Goal: Obtain resource: Obtain resource

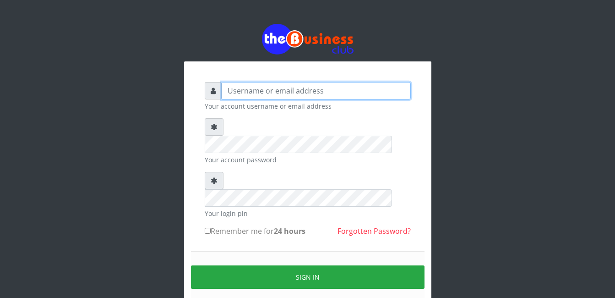
type input "[EMAIL_ADDRESS][DOMAIN_NAME]"
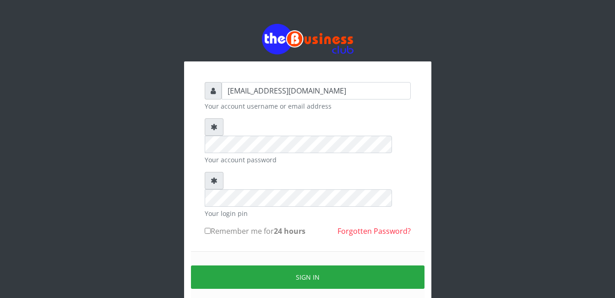
click at [206, 228] on input "Remember me for 24 hours" at bounding box center [208, 231] width 6 height 6
checkbox input "true"
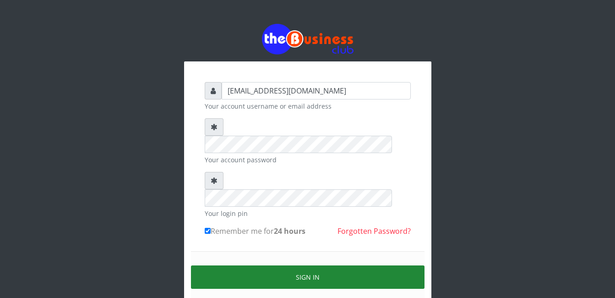
click at [302, 265] on button "Sign in" at bounding box center [308, 276] width 234 height 23
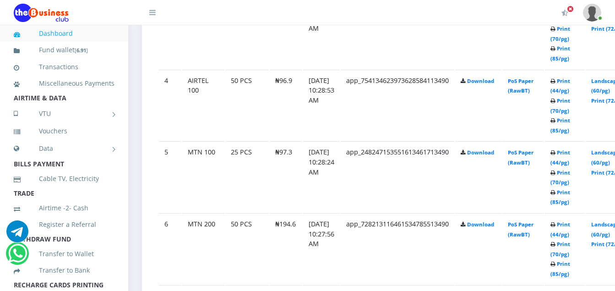
scroll to position [733, 0]
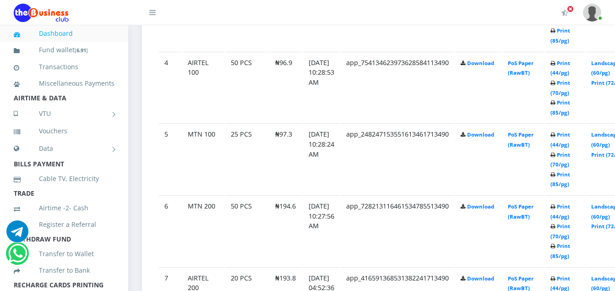
scroll to position [751, 0]
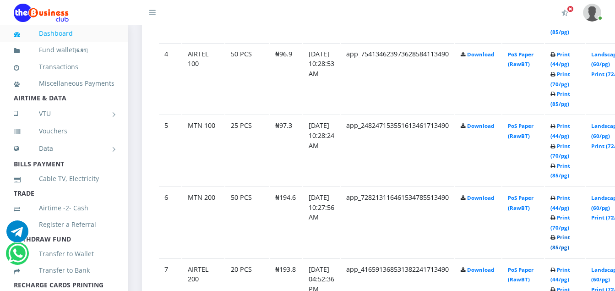
click at [570, 250] on link "Print (85/pg)" at bounding box center [561, 242] width 20 height 17
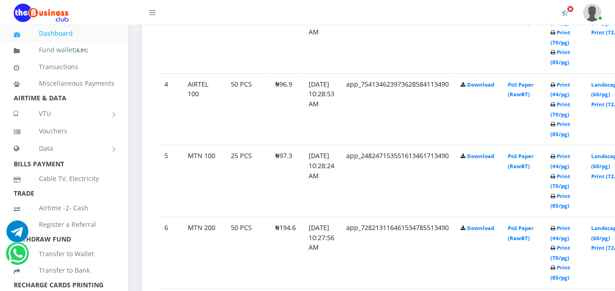
scroll to position [751, 0]
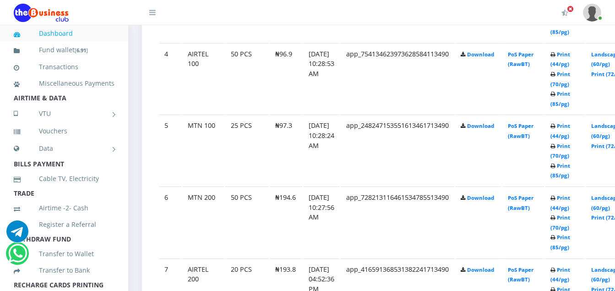
click at [570, 176] on link "Print (85/pg)" at bounding box center [561, 170] width 20 height 17
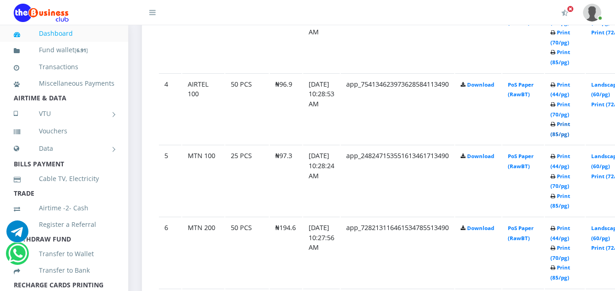
click at [570, 136] on link "Print (85/pg)" at bounding box center [561, 128] width 20 height 17
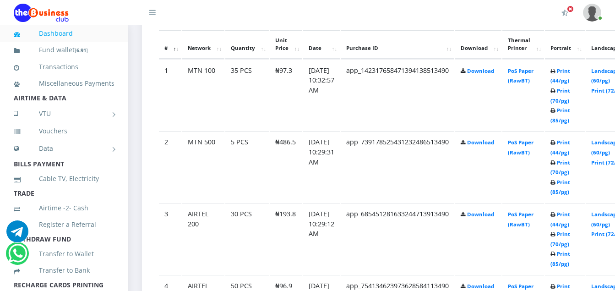
scroll to position [501, 0]
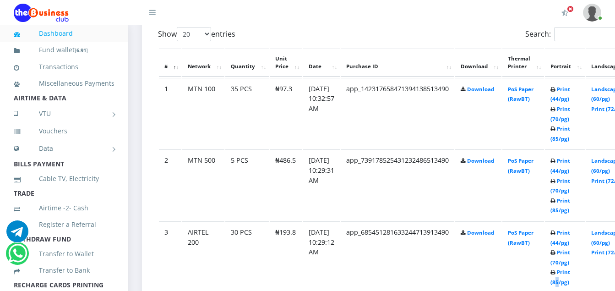
drag, startPoint x: 570, startPoint y: 279, endPoint x: 571, endPoint y: 285, distance: 6.0
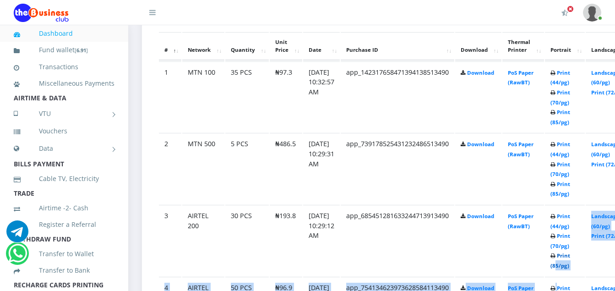
click at [566, 266] on link "Print (85/pg)" at bounding box center [561, 260] width 20 height 17
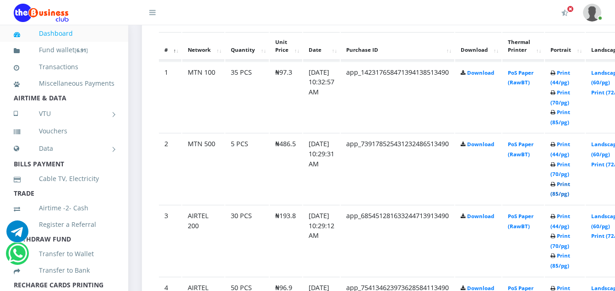
click at [569, 193] on link "Print (85/pg)" at bounding box center [561, 188] width 20 height 17
click at [570, 120] on link "Print (85/pg)" at bounding box center [561, 117] width 20 height 17
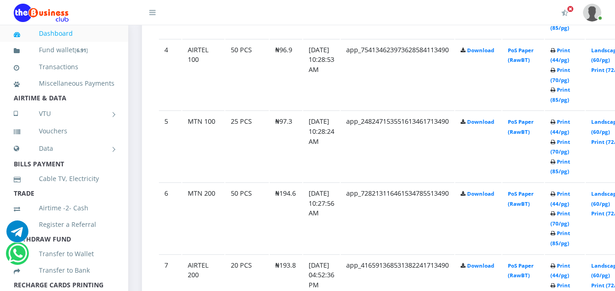
scroll to position [756, 0]
click at [570, 245] on link "Print (85/pg)" at bounding box center [561, 237] width 20 height 17
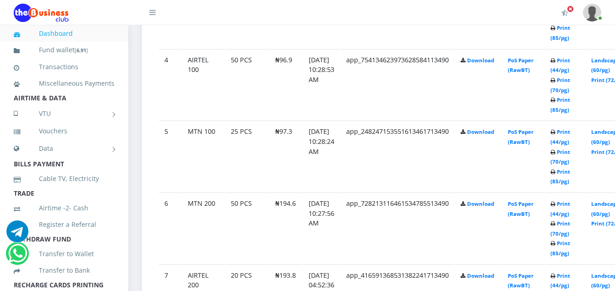
scroll to position [751, 0]
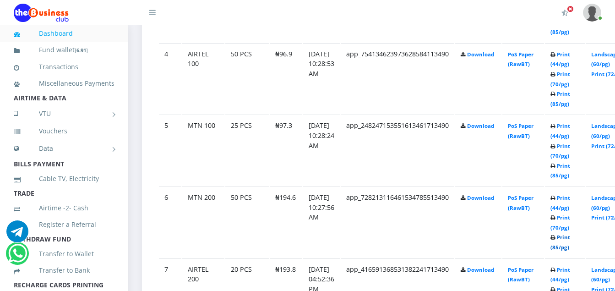
click at [570, 251] on link "Print (85/pg)" at bounding box center [561, 242] width 20 height 17
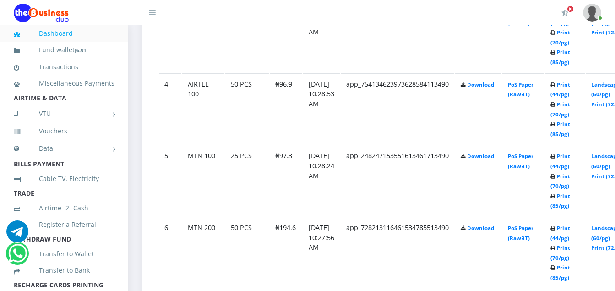
scroll to position [751, 0]
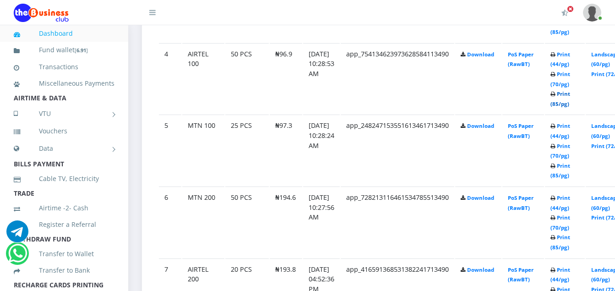
click at [570, 105] on link "Print (85/pg)" at bounding box center [561, 98] width 20 height 17
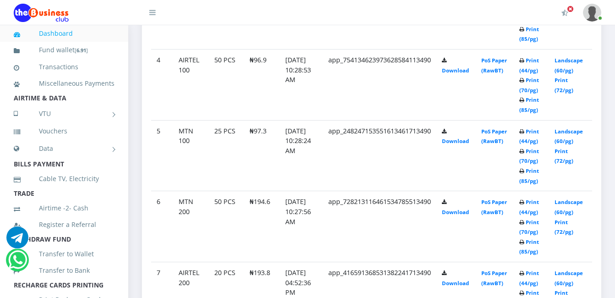
scroll to position [713, 0]
